Goal: Find specific page/section: Find specific page/section

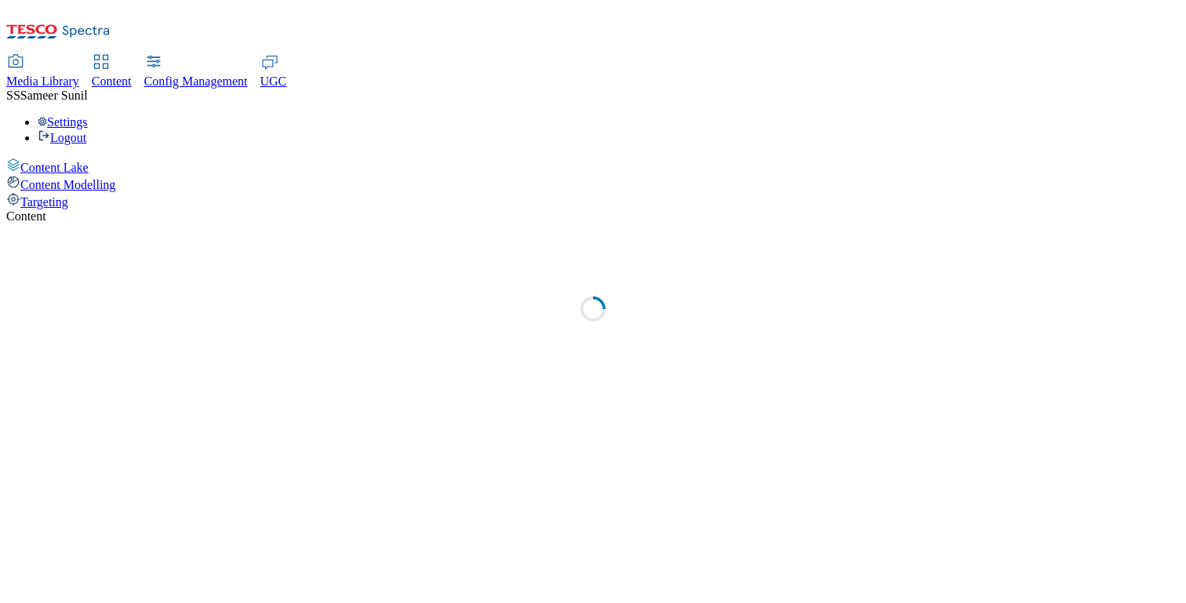
select select "ghs-[GEOGRAPHIC_DATA]"
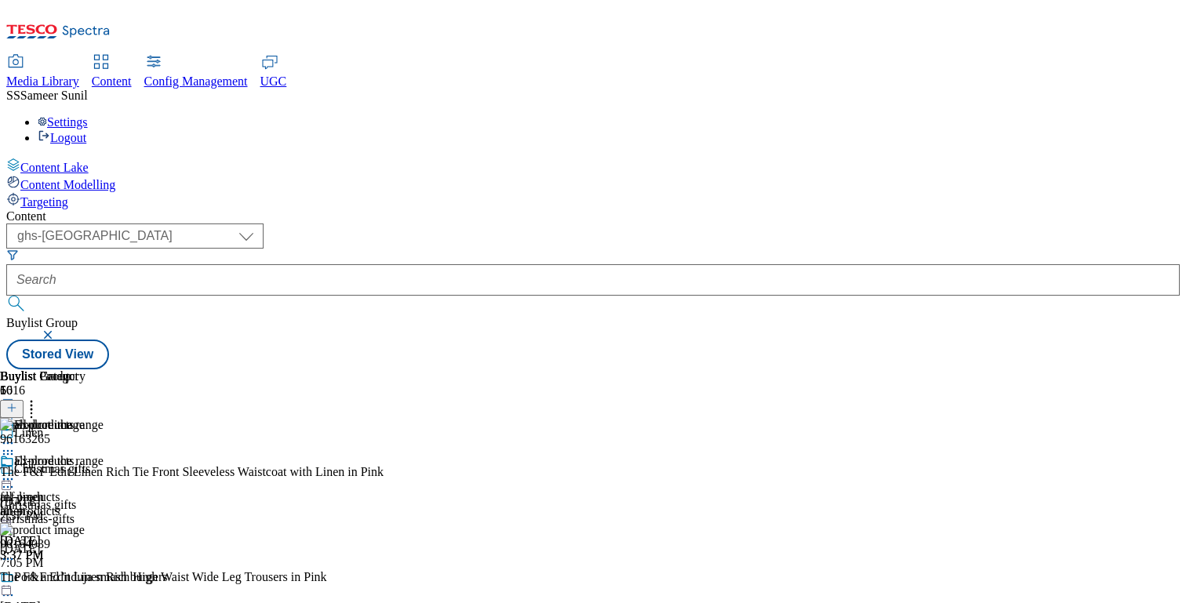
scroll to position [0, 206]
click at [98, 178] on span "Content Modelling" at bounding box center [67, 184] width 95 height 13
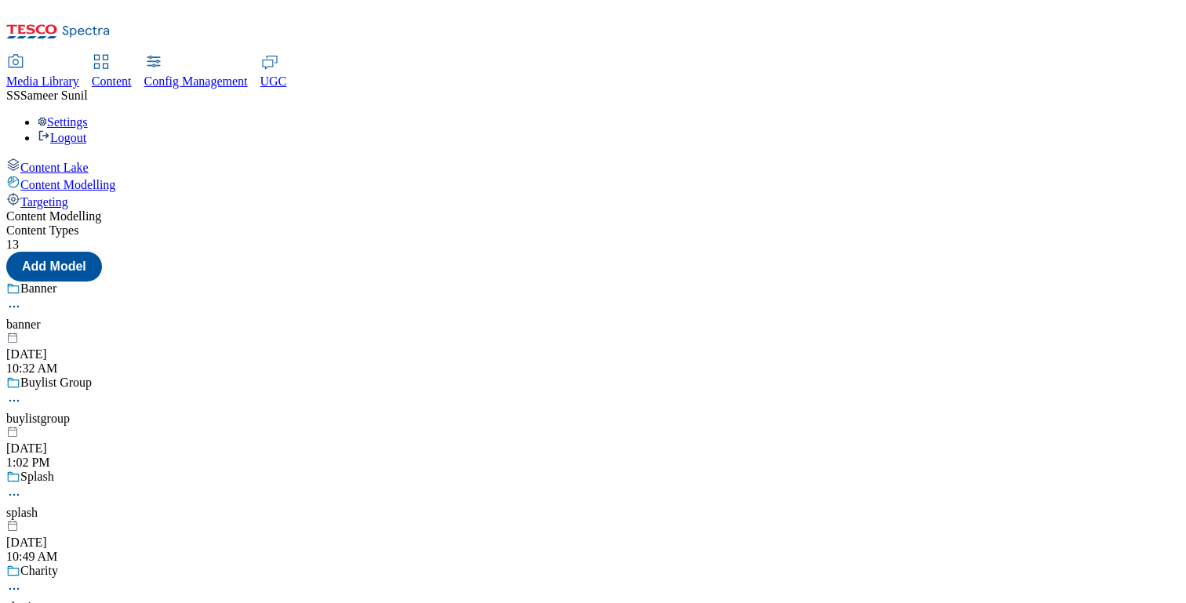
click at [82, 192] on div "Targeting" at bounding box center [592, 200] width 1173 height 17
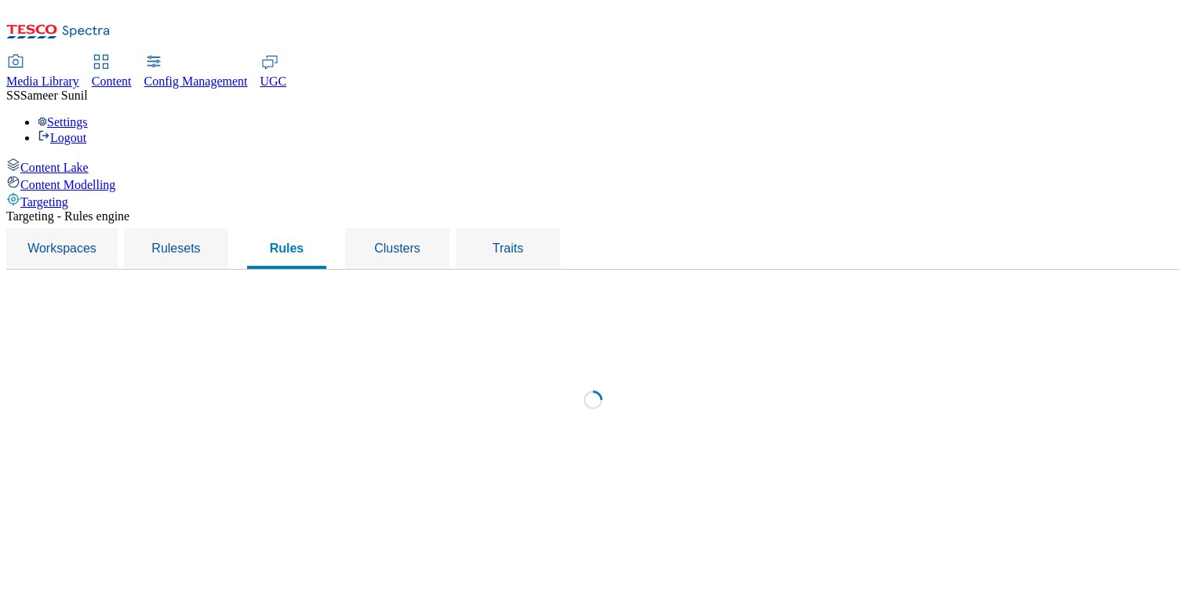
click at [64, 158] on div "Content Lake" at bounding box center [592, 166] width 1173 height 17
select select "group-comms"
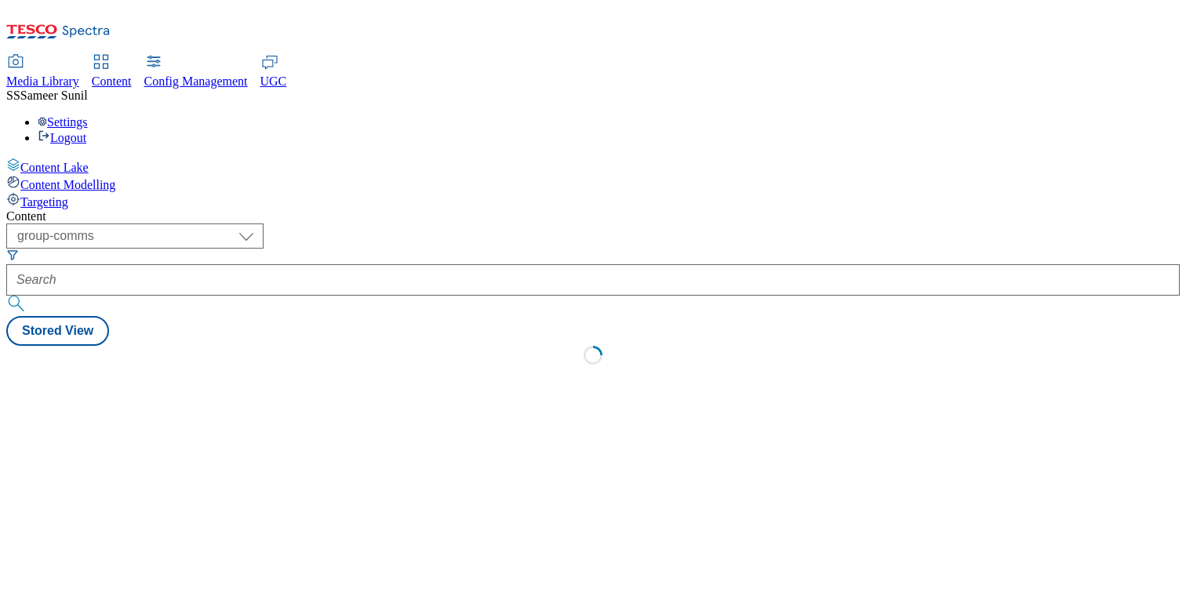
click at [64, 178] on span "Content Modelling" at bounding box center [67, 184] width 95 height 13
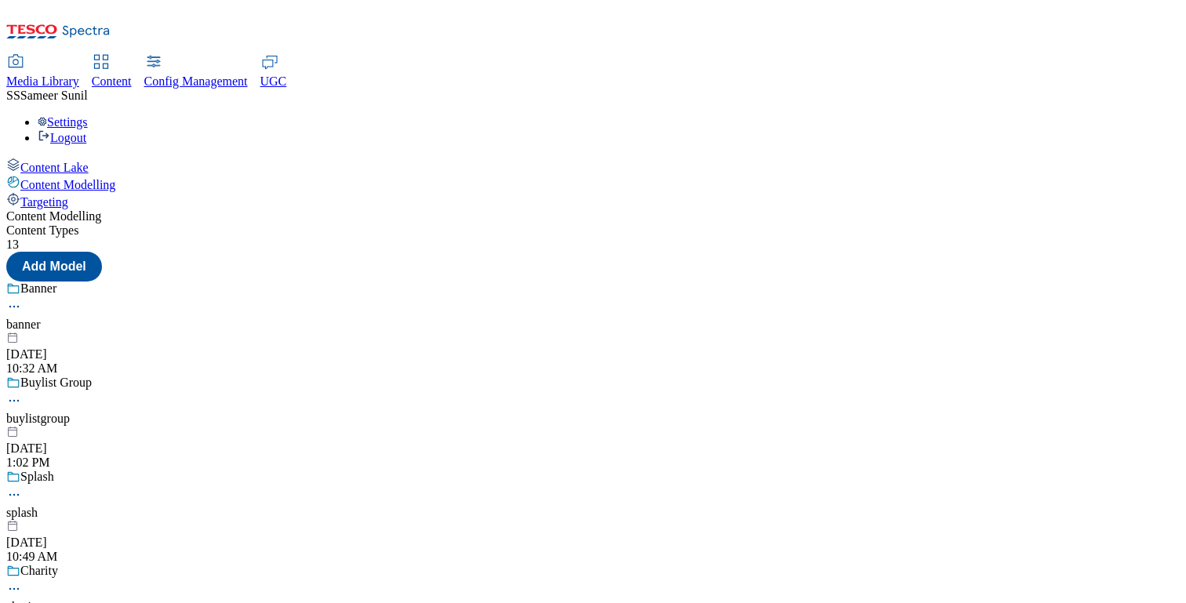
click at [62, 161] on span "Content Lake" at bounding box center [54, 167] width 68 height 13
select select "group-comms"
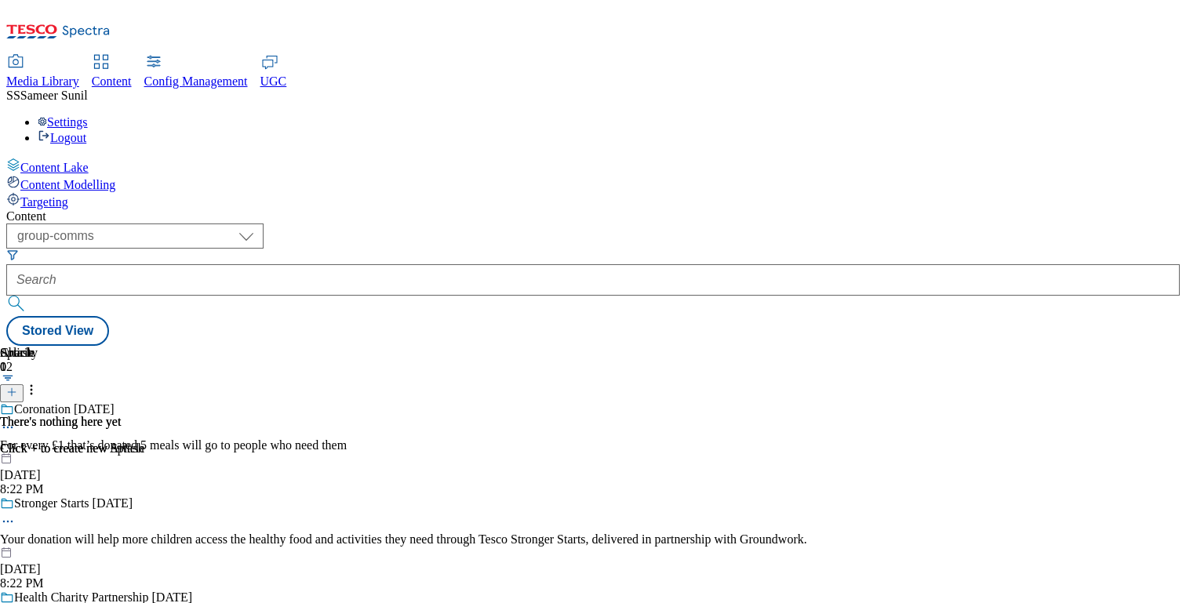
click at [73, 178] on span "Content Modelling" at bounding box center [67, 184] width 95 height 13
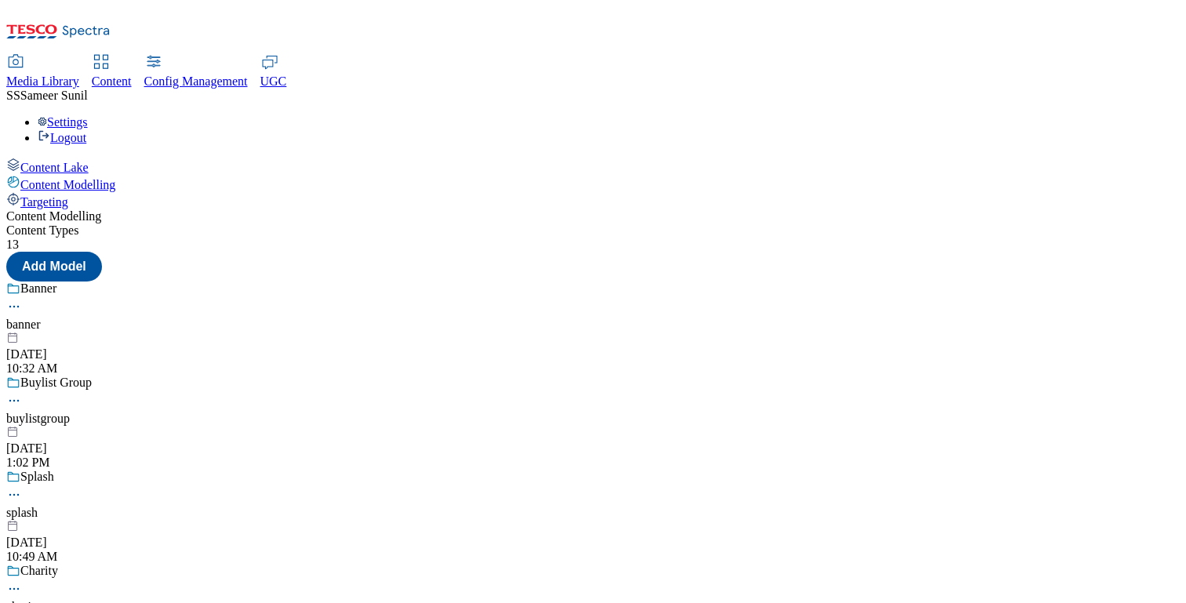
click at [73, 161] on span "Content Lake" at bounding box center [54, 167] width 68 height 13
select select "group-comms"
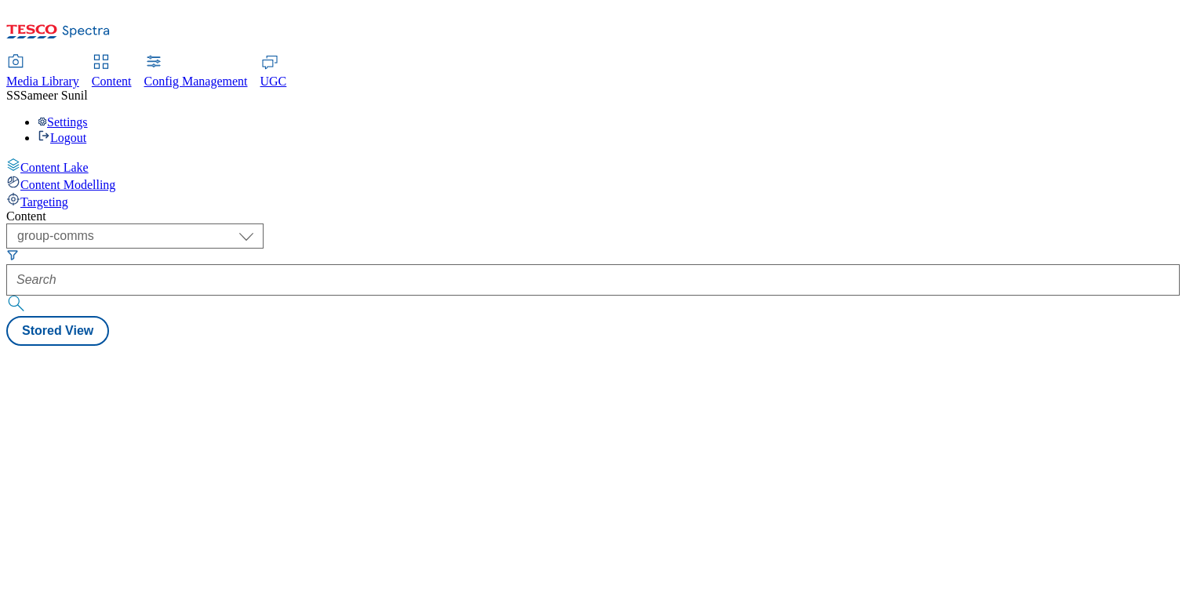
click at [73, 175] on div "Content Modelling" at bounding box center [592, 183] width 1173 height 17
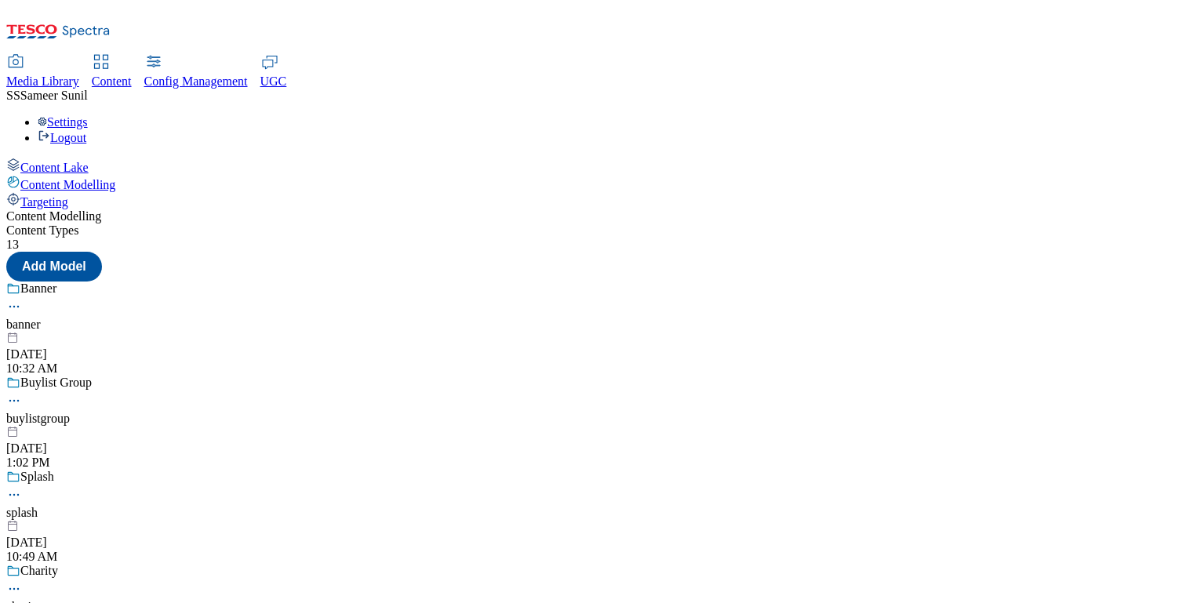
click at [71, 161] on span "Content Lake" at bounding box center [54, 167] width 68 height 13
select select "group-comms"
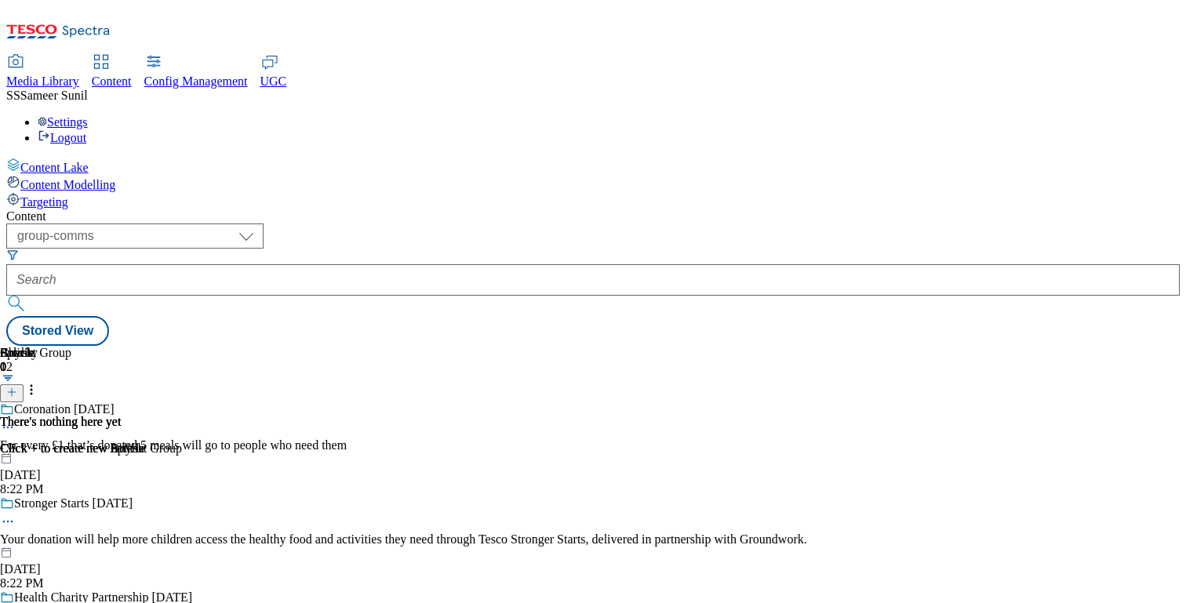
scroll to position [0, 206]
click at [1110, 115] on div "Settings Logout" at bounding box center [592, 130] width 1173 height 30
click at [953, 224] on div "( optional ) dotcom-cz dotcom-hu dotcom-sk fnf-uk ghs-roi ghs-uk group-comms ig…" at bounding box center [592, 285] width 1173 height 122
click at [1111, 115] on div "Settings Logout" at bounding box center [592, 130] width 1173 height 30
click at [88, 115] on link "Settings" at bounding box center [63, 121] width 50 height 13
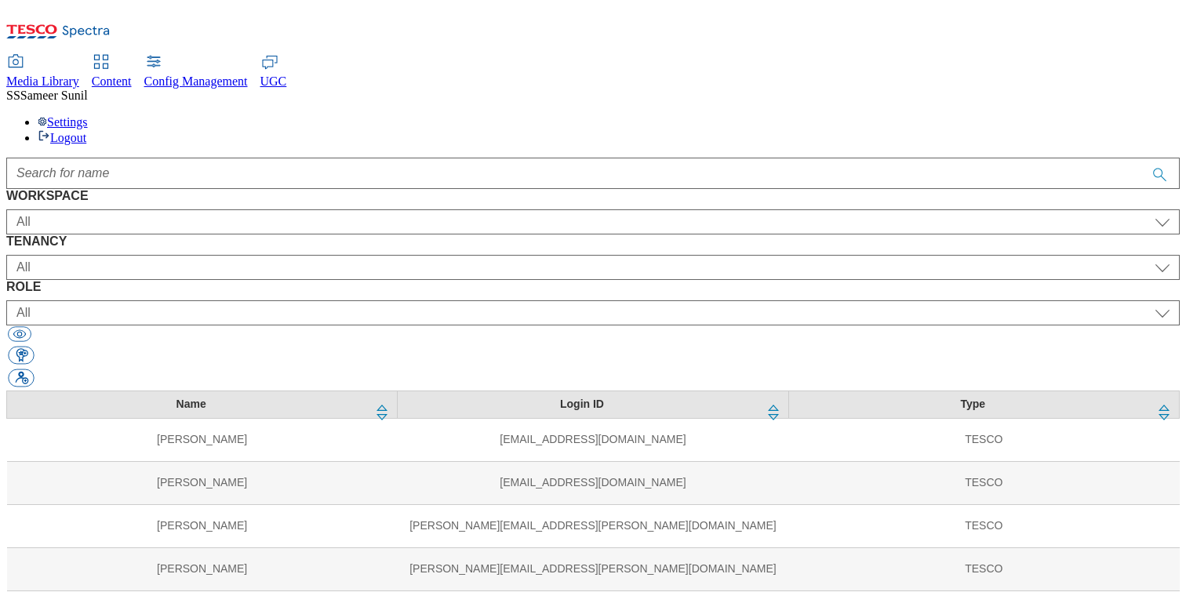
click at [132, 75] on div "Content" at bounding box center [112, 82] width 40 height 14
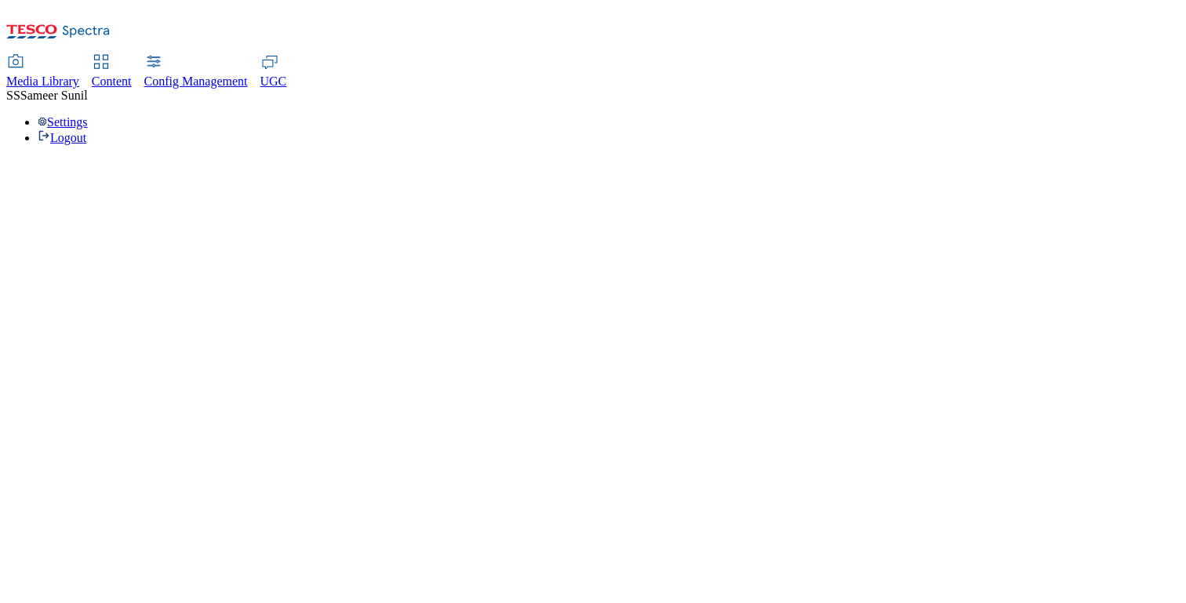
select select "group-comms"
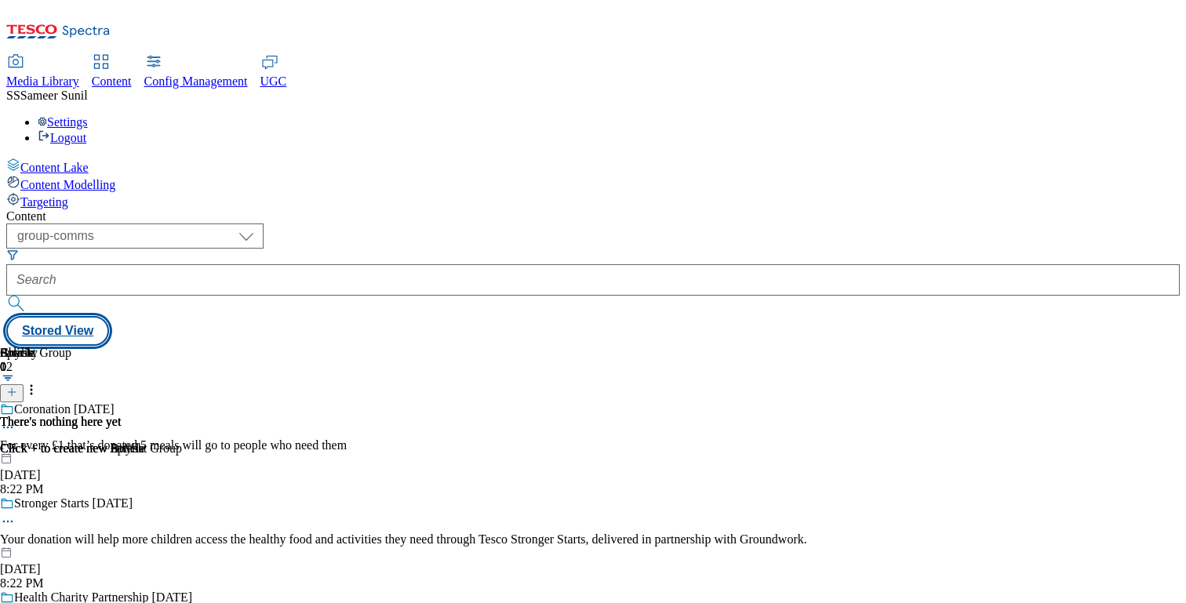
click at [109, 316] on button "Stored View" at bounding box center [57, 331] width 103 height 30
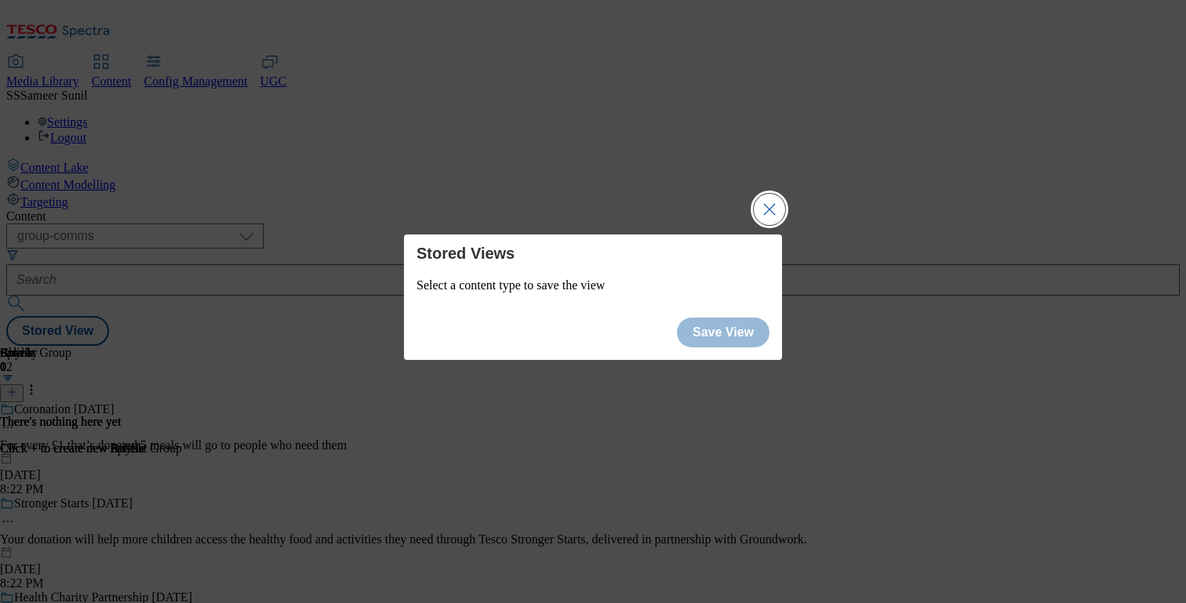
click at [781, 207] on button "Close Modal" at bounding box center [769, 209] width 31 height 31
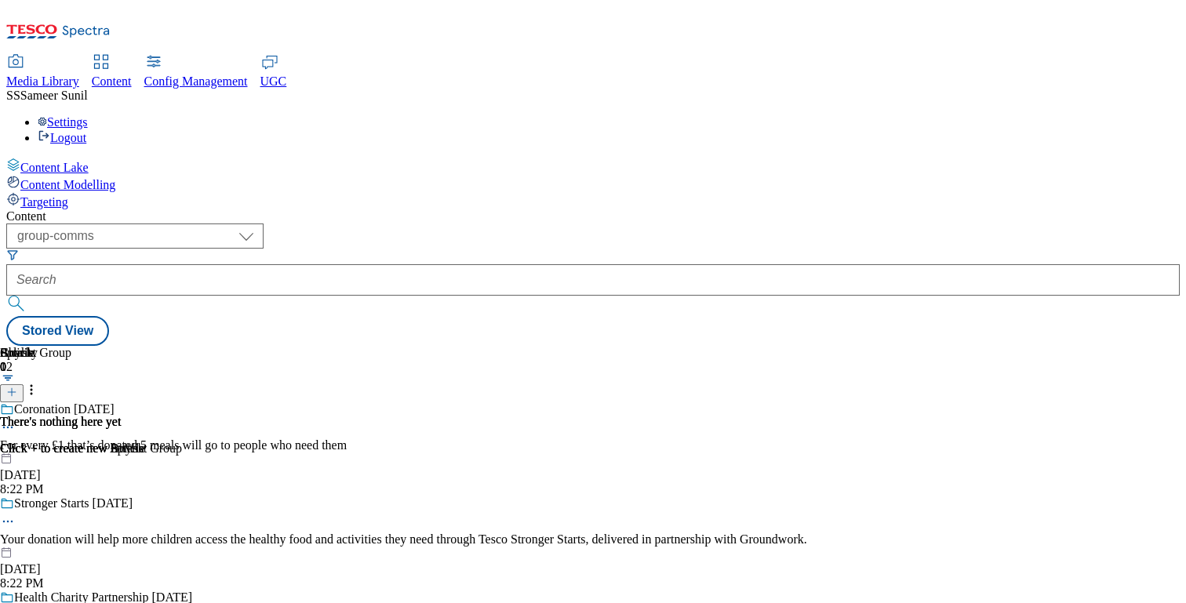
scroll to position [96, 0]
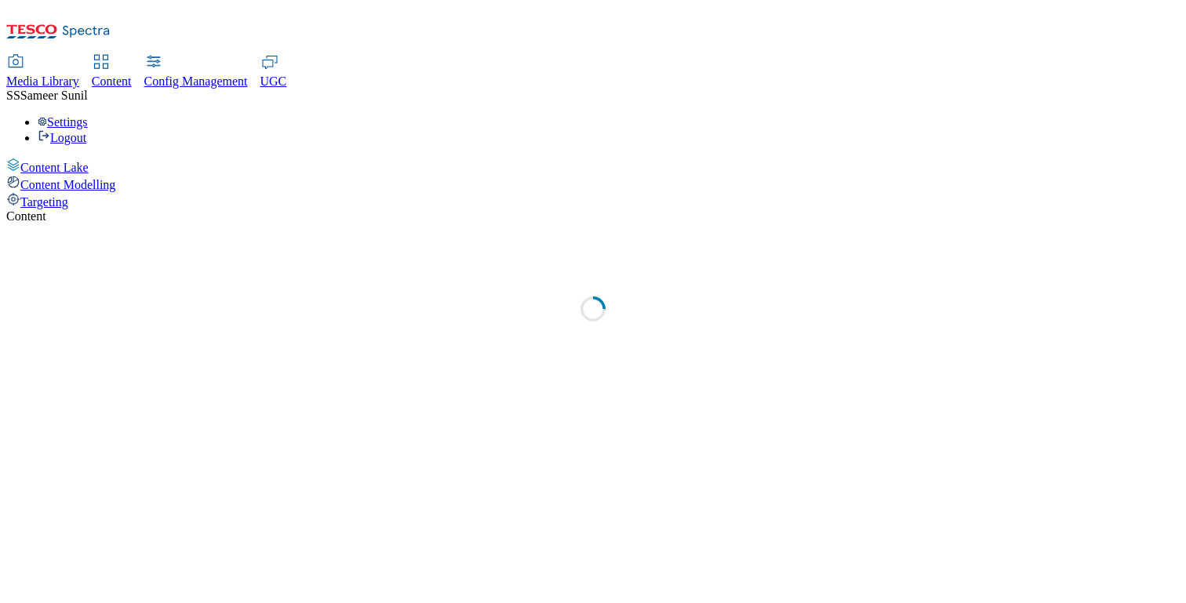
select select "ghs-[GEOGRAPHIC_DATA]"
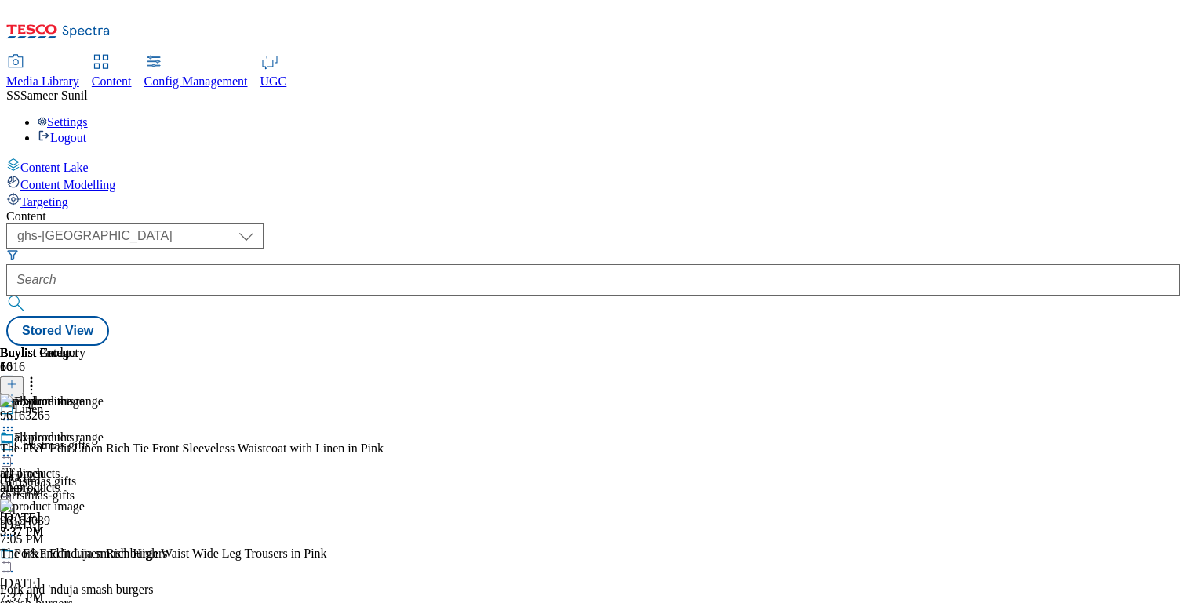
scroll to position [4359, 0]
